Goal: Entertainment & Leisure: Consume media (video, audio)

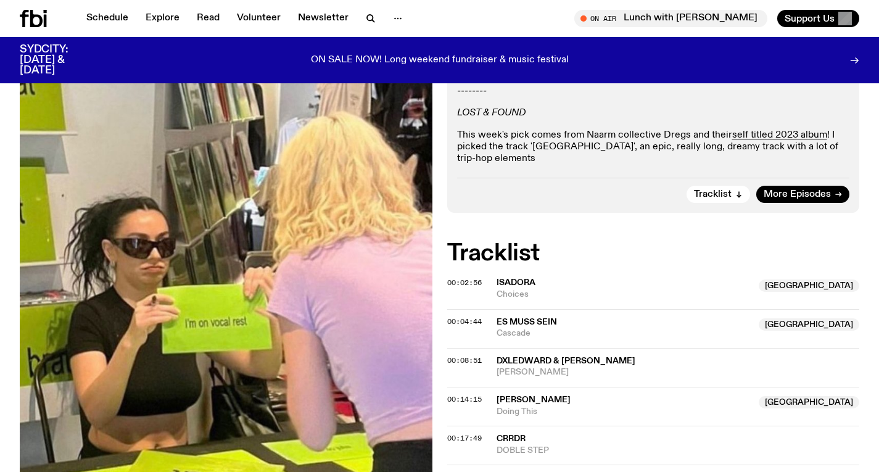
scroll to position [377, 0]
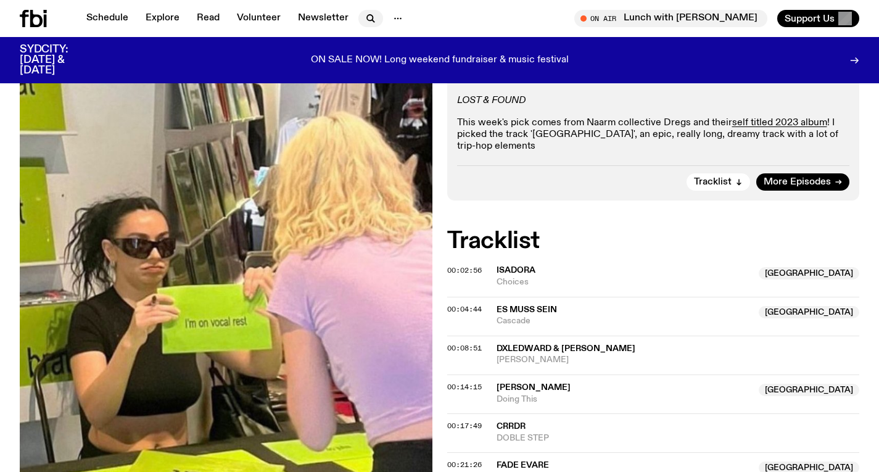
click at [359, 23] on button "button" at bounding box center [370, 18] width 25 height 17
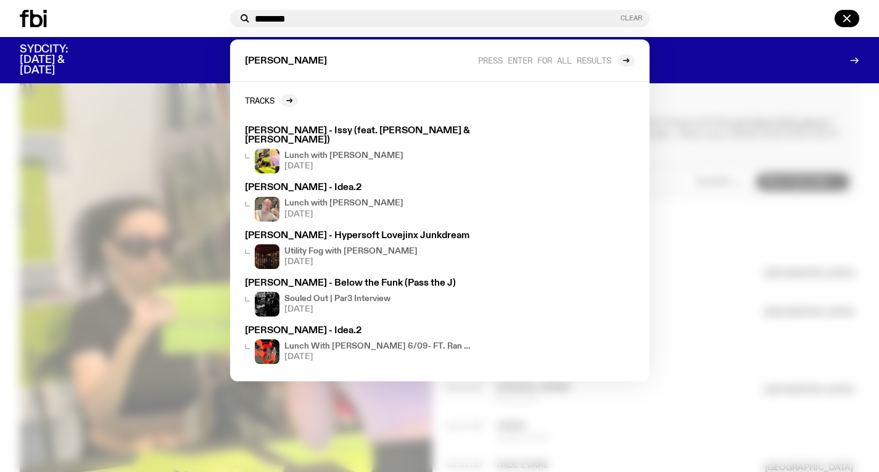
click at [636, 15] on button "Clear" at bounding box center [631, 18] width 22 height 7
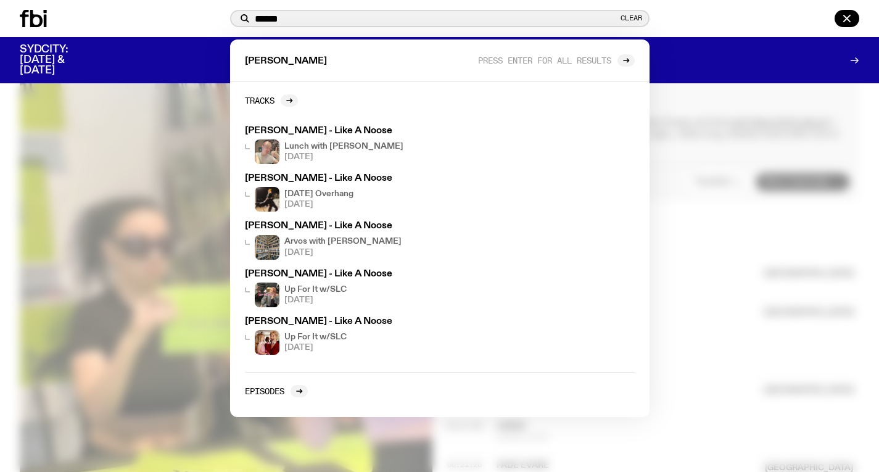
type input "******"
click at [707, 147] on div at bounding box center [439, 236] width 879 height 472
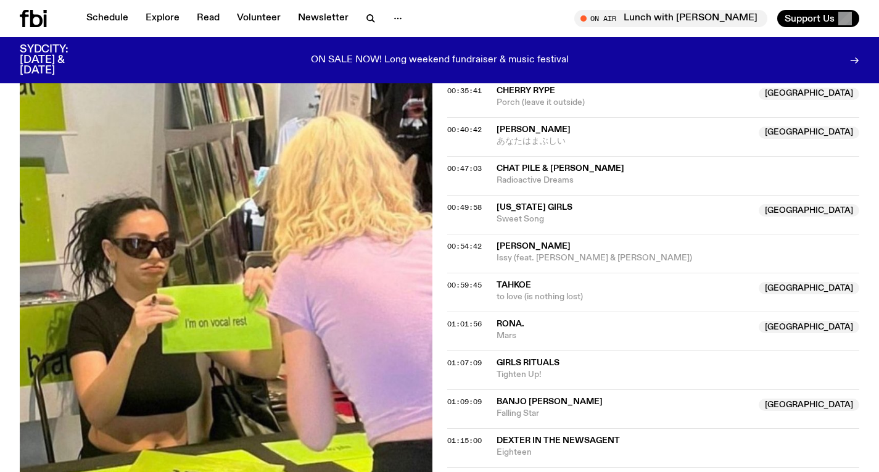
scroll to position [908, 0]
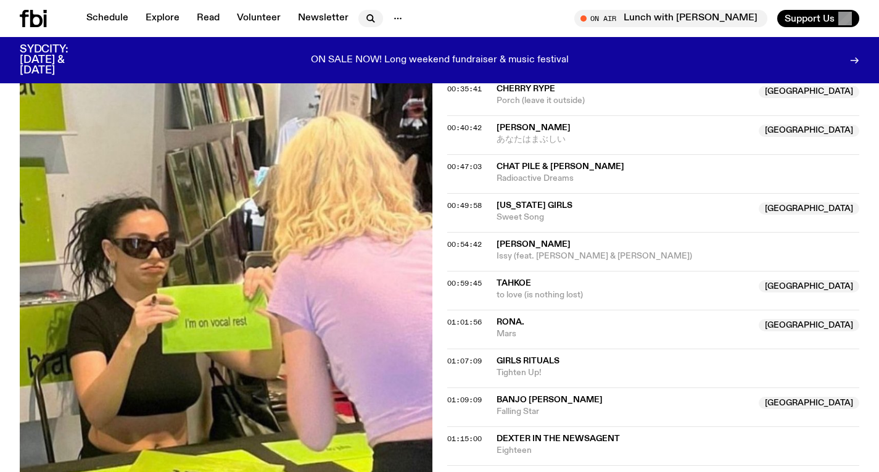
click at [372, 14] on icon "button" at bounding box center [370, 18] width 15 height 15
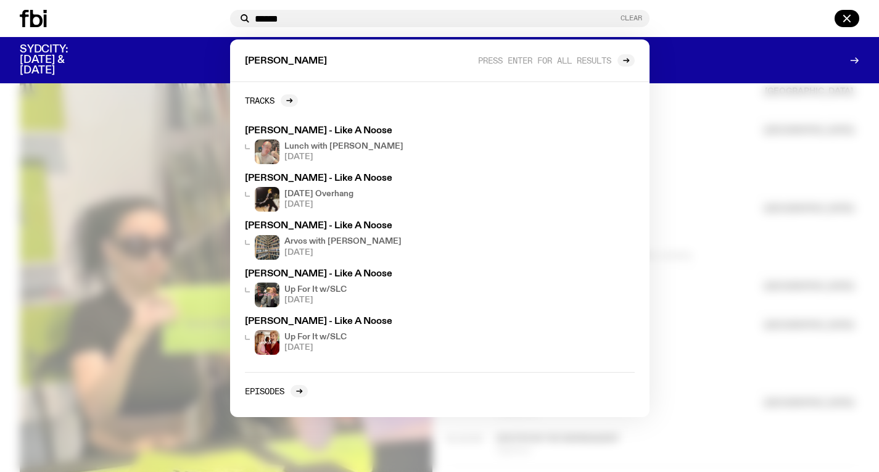
click at [639, 20] on button "Clear" at bounding box center [631, 18] width 22 height 7
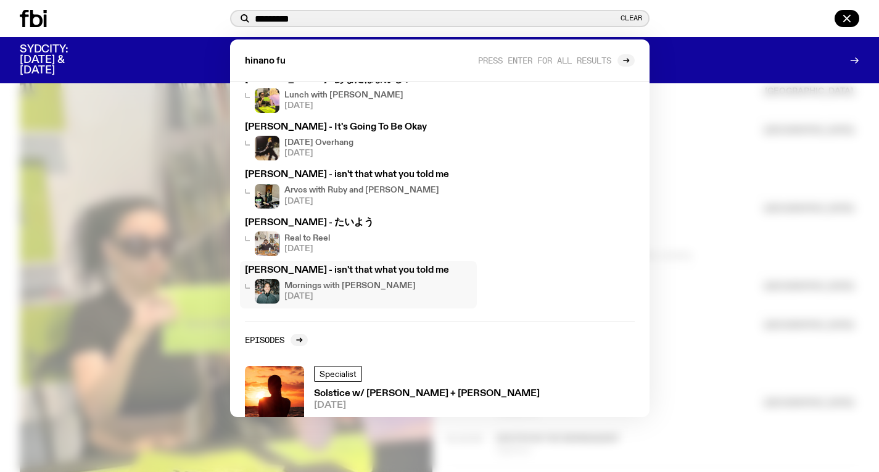
scroll to position [52, 0]
type input "*********"
click at [729, 185] on div at bounding box center [439, 236] width 879 height 472
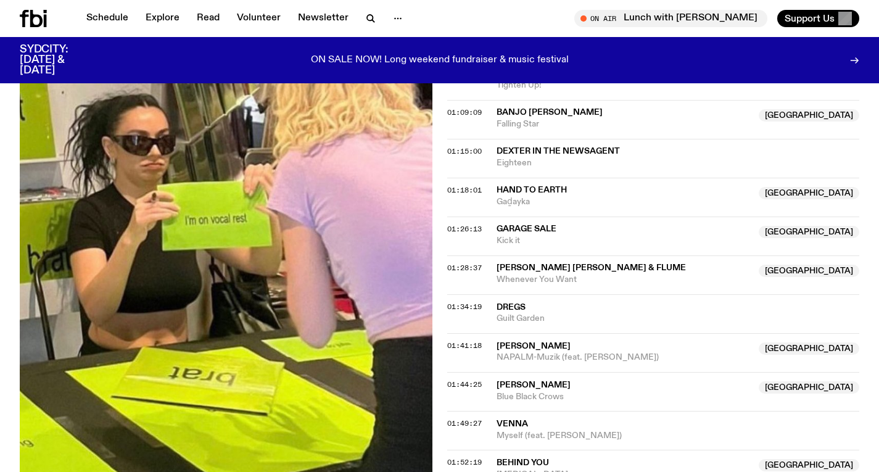
scroll to position [1194, 0]
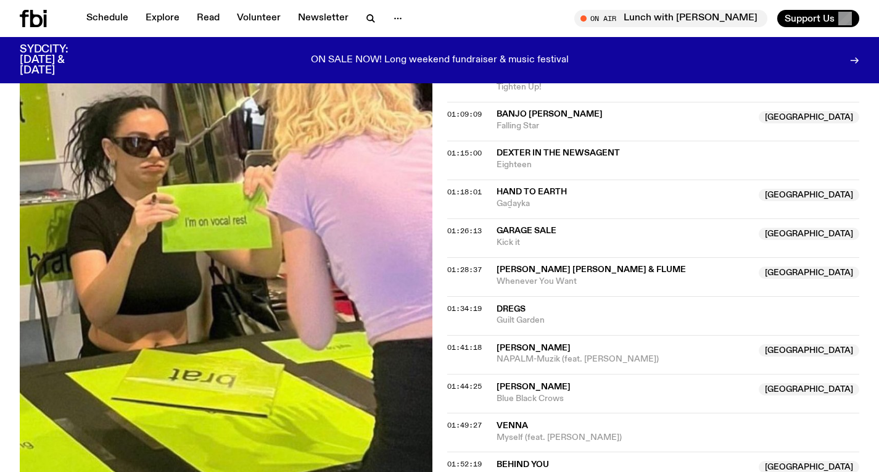
click at [43, 24] on icon at bounding box center [33, 18] width 27 height 17
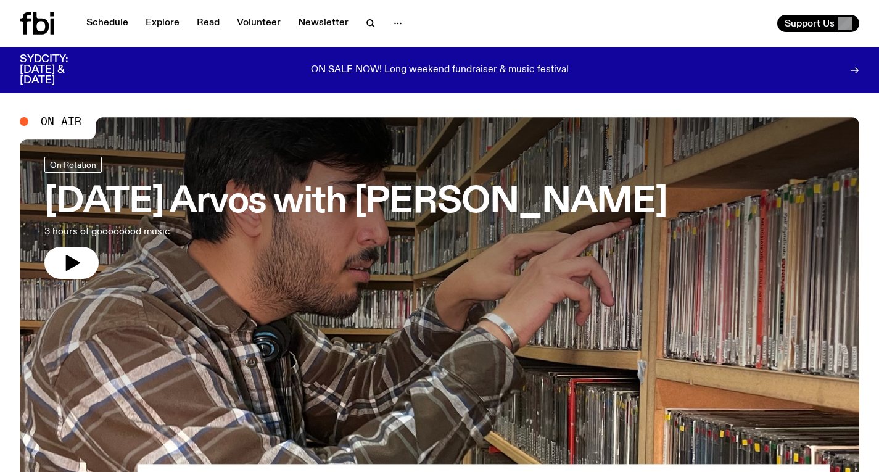
click at [262, 207] on h3 "[DATE] Arvos with [PERSON_NAME]" at bounding box center [355, 202] width 623 height 35
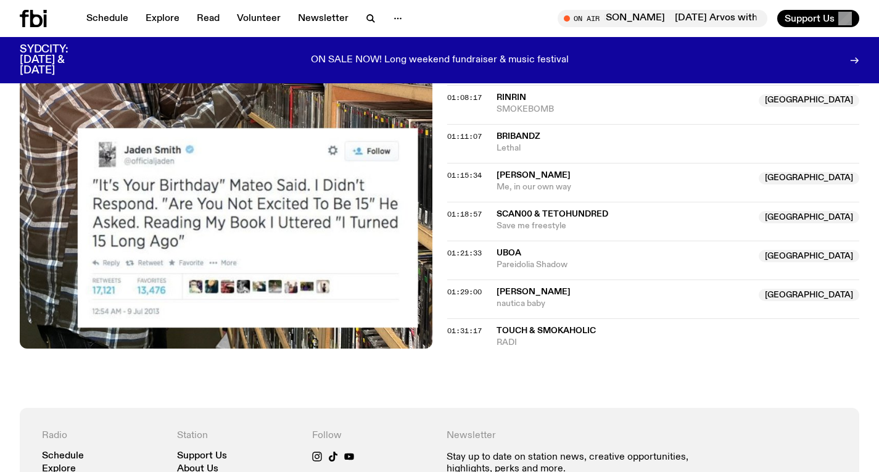
scroll to position [1163, 0]
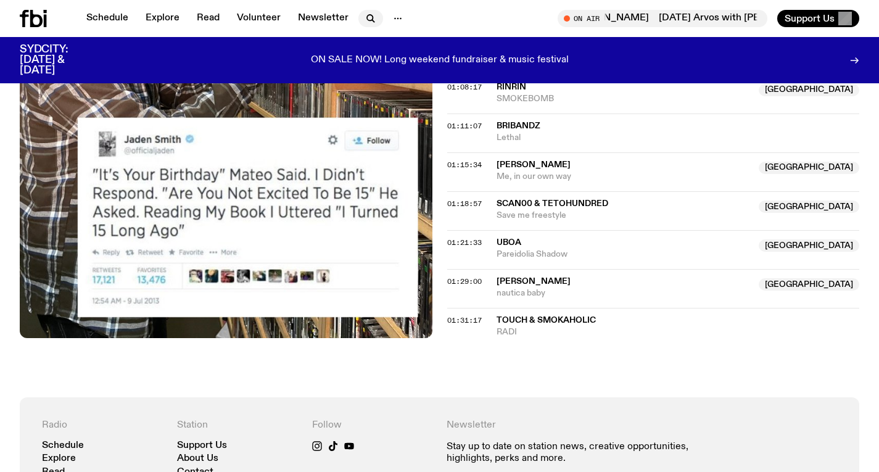
click at [367, 15] on icon "button" at bounding box center [370, 18] width 6 height 6
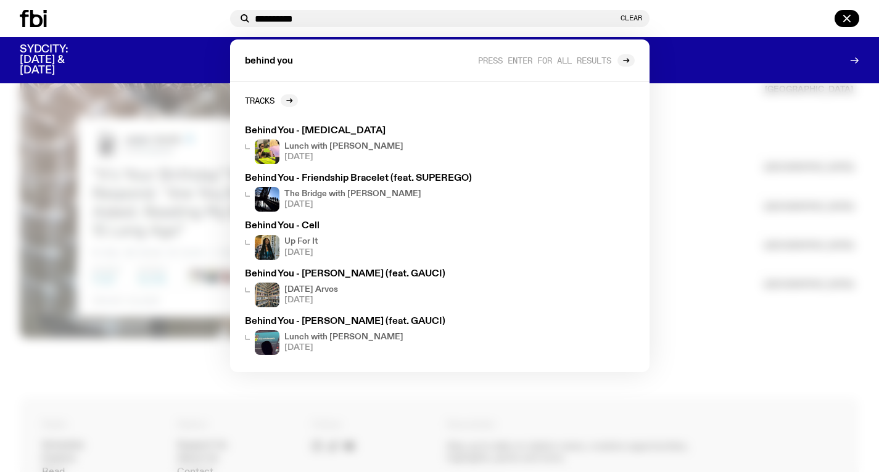
type input "**********"
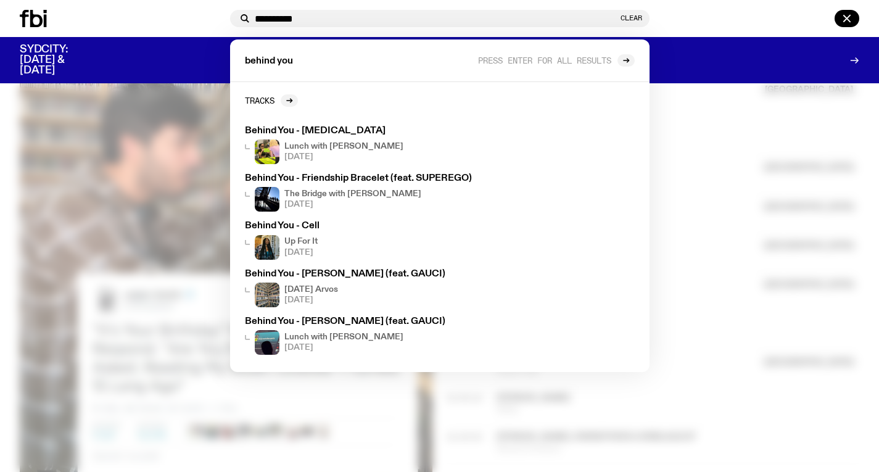
click at [163, 133] on div at bounding box center [439, 236] width 879 height 472
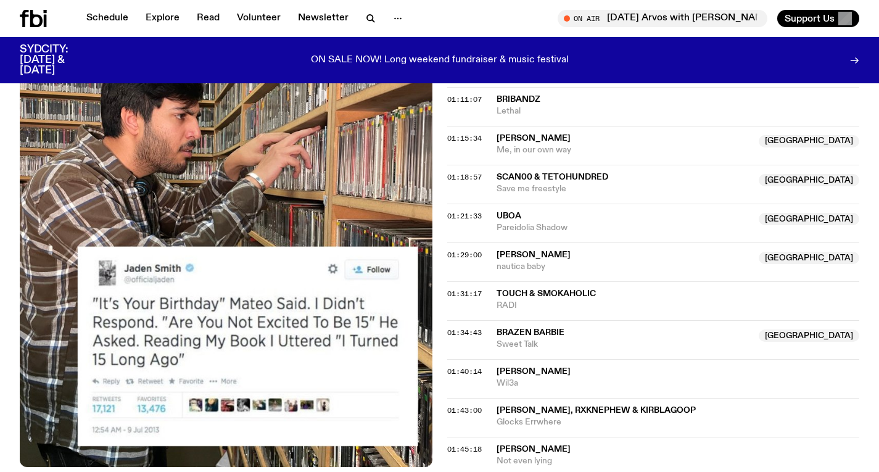
scroll to position [1188, 0]
